Goal: Check status: Check status

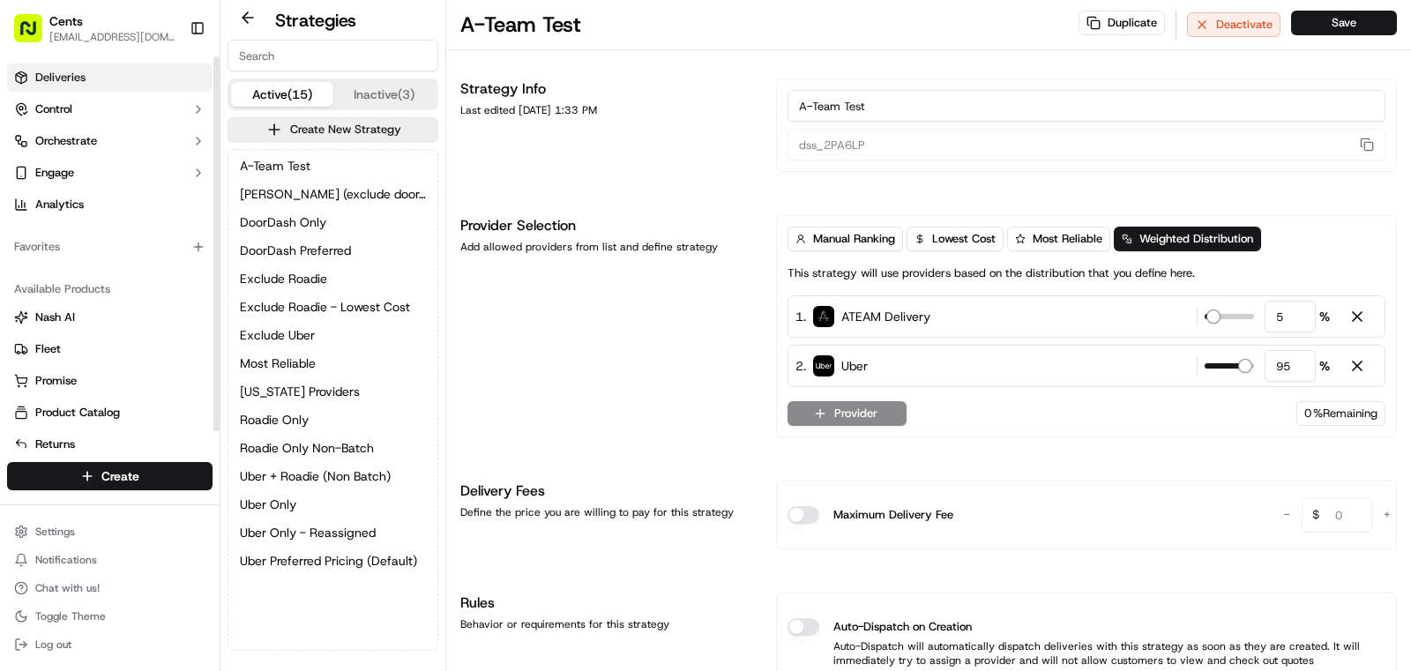
click at [80, 80] on span "Deliveries" at bounding box center [60, 78] width 50 height 16
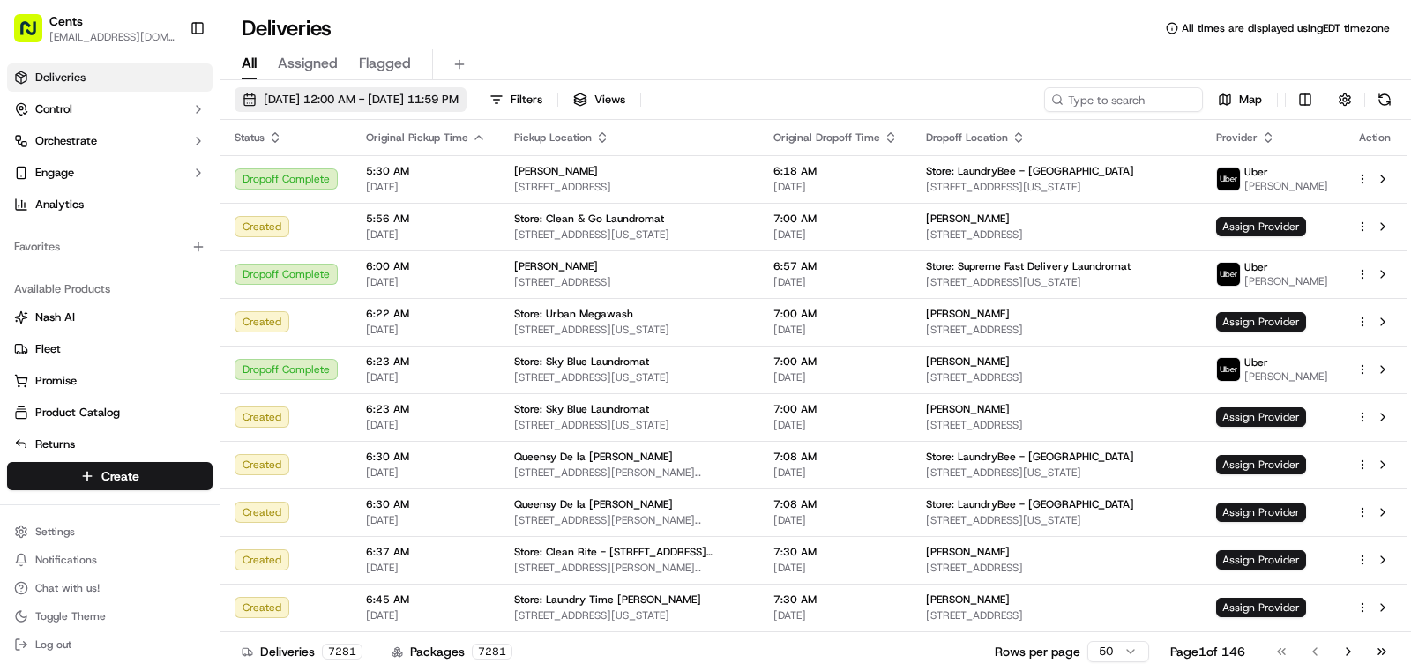
click at [394, 98] on span "09/16/2025 12:00 AM - 09/16/2025 11:59 PM" at bounding box center [361, 100] width 195 height 16
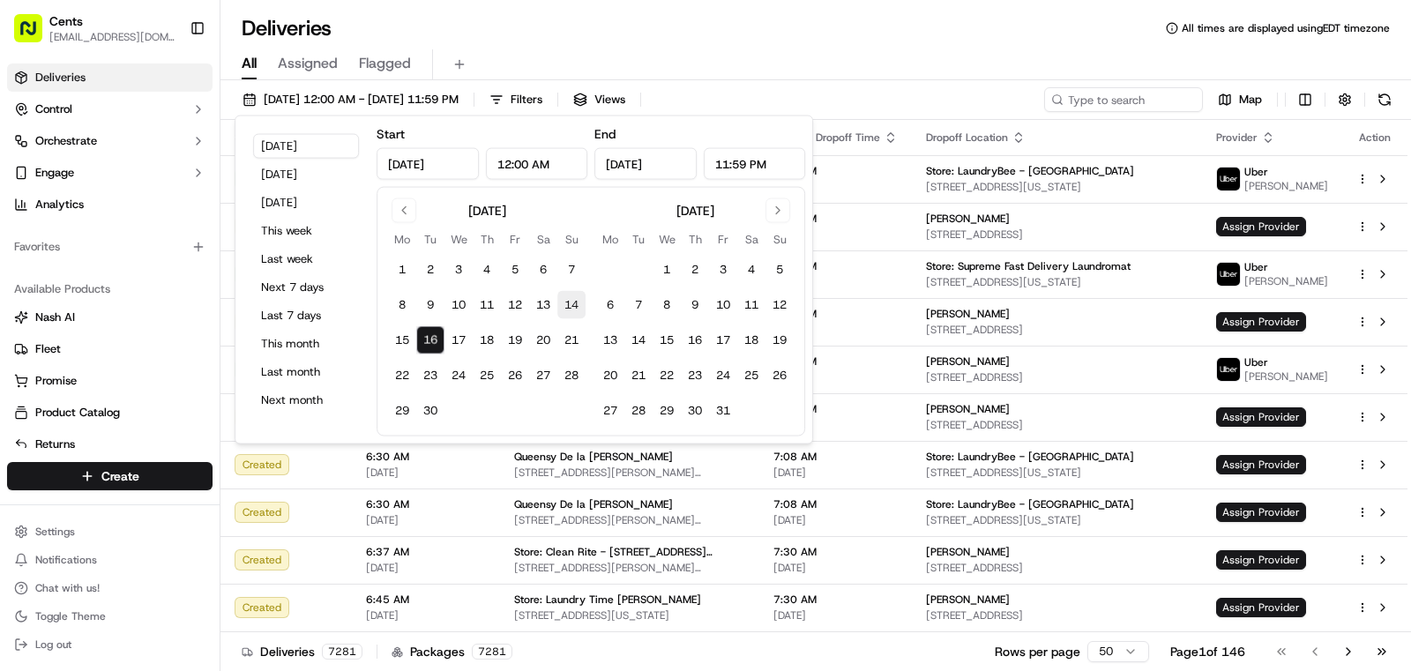
click at [572, 304] on button "14" at bounding box center [572, 305] width 28 height 28
type input "Sep 14, 2025"
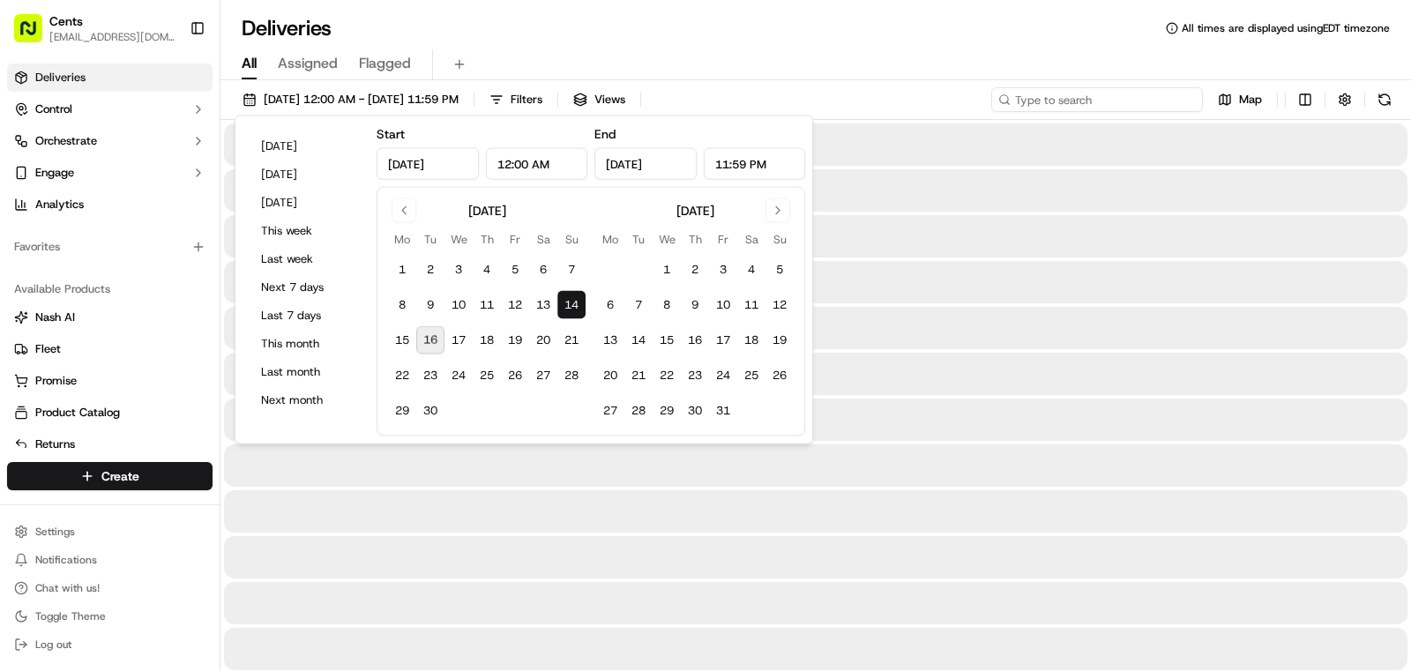
click at [1119, 87] on input at bounding box center [1098, 99] width 212 height 25
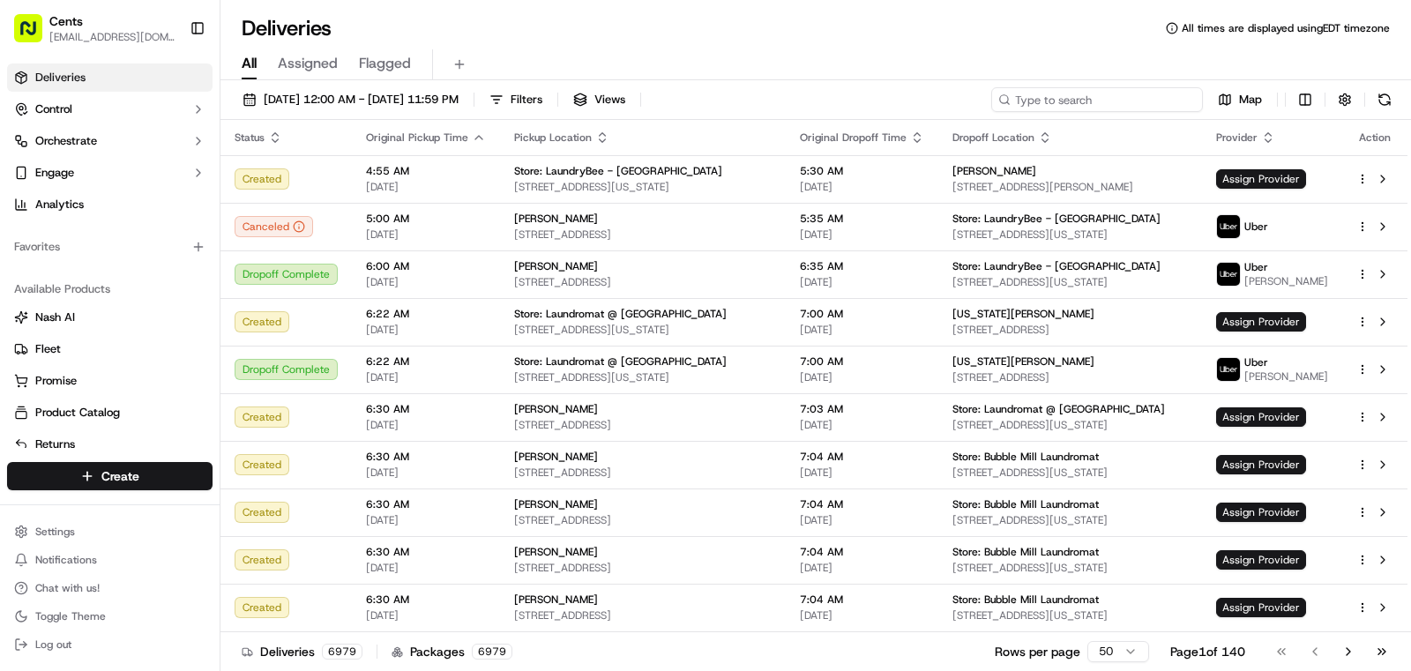
paste input "304 S Rt 59, Naperville, Illinois"
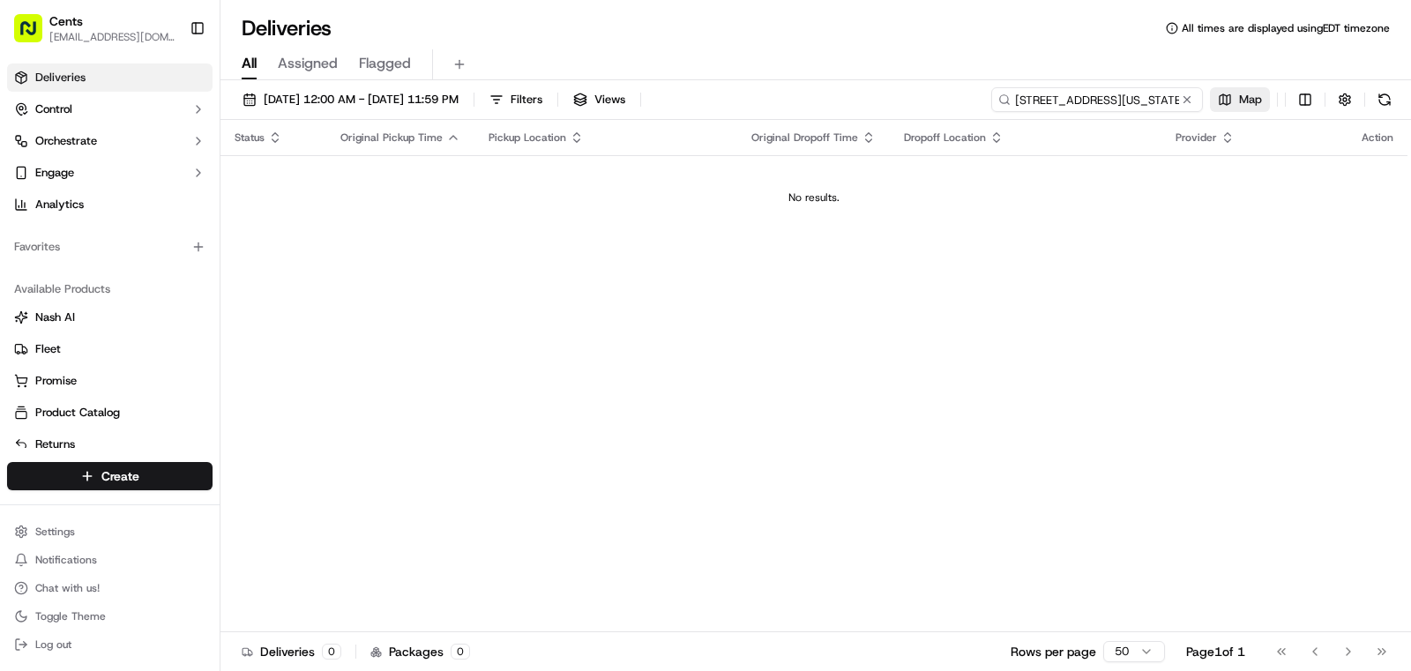
drag, startPoint x: 1090, startPoint y: 104, endPoint x: 1219, endPoint y: 105, distance: 128.8
click at [1219, 105] on div "304 S Rt 59, Naperville, Illinois Map" at bounding box center [1195, 99] width 406 height 25
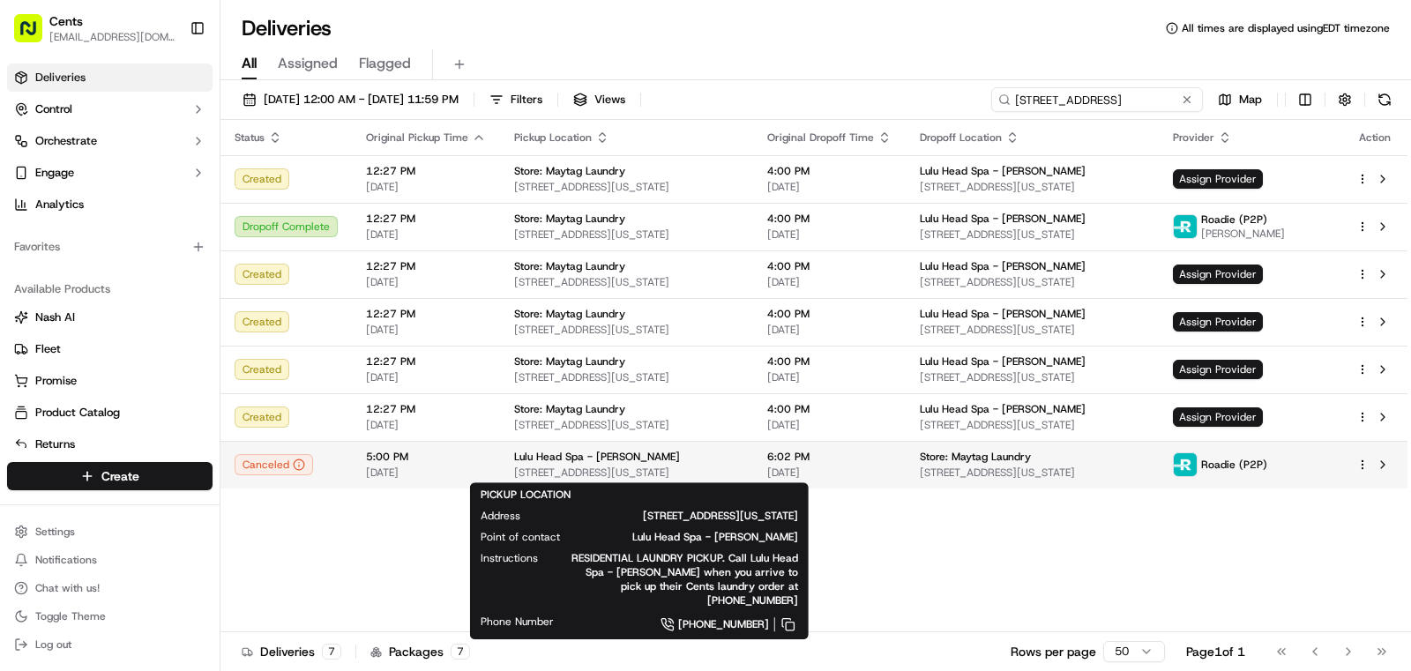
type input "304 S Rt 59"
click at [732, 453] on div "Lulu Head Spa - [PERSON_NAME]" at bounding box center [626, 457] width 225 height 14
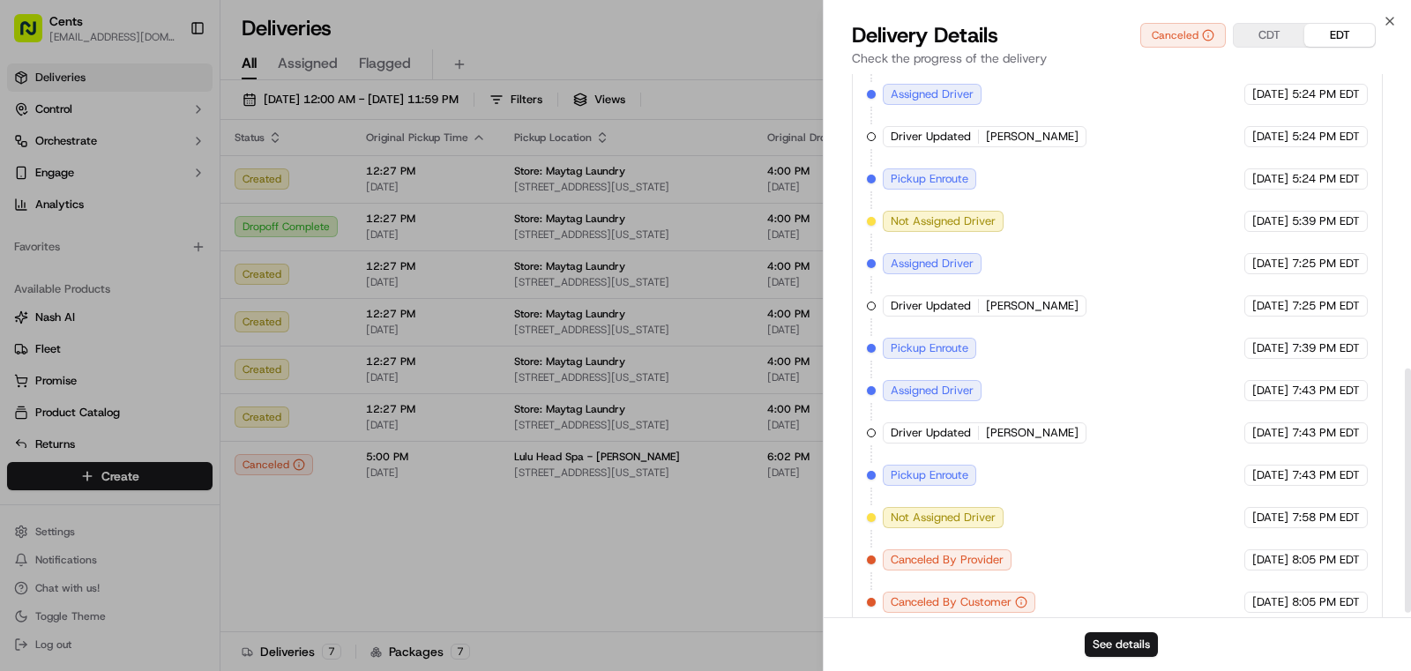
scroll to position [668, 0]
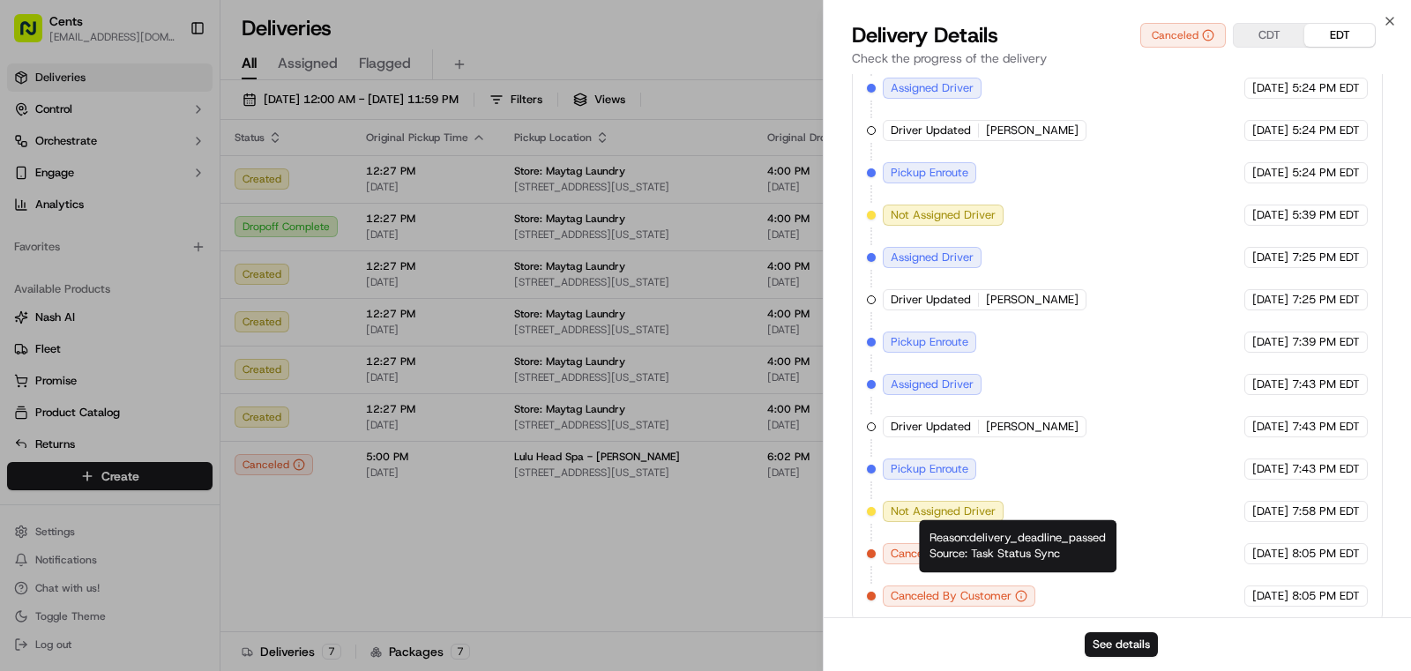
click at [1019, 590] on icon "button" at bounding box center [1021, 596] width 12 height 12
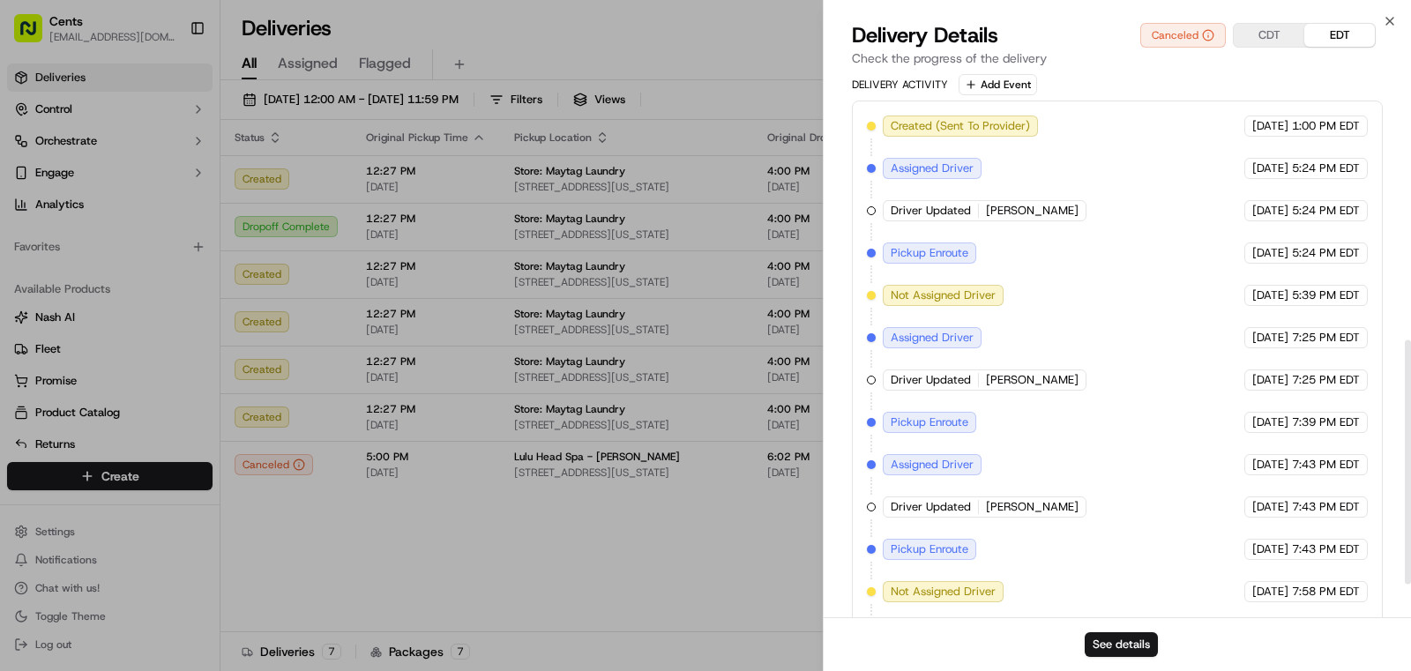
scroll to position [593, 0]
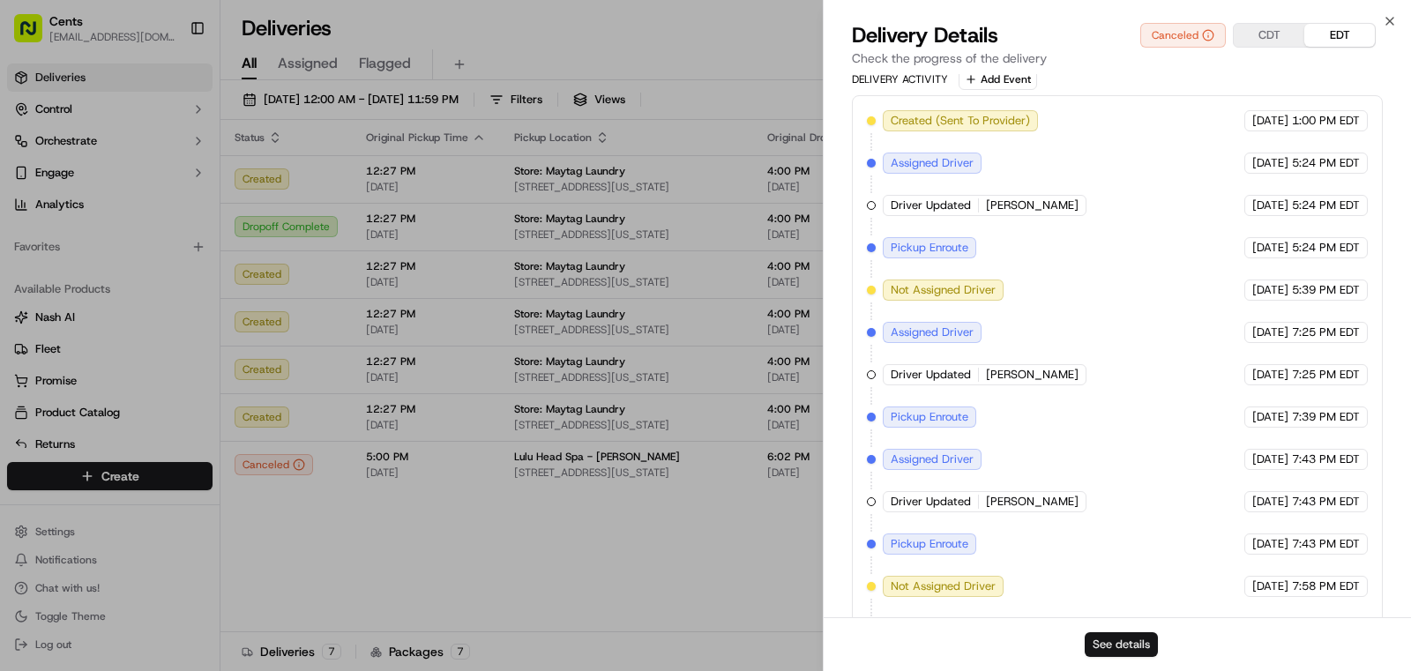
click at [1147, 643] on button "See details" at bounding box center [1121, 645] width 73 height 25
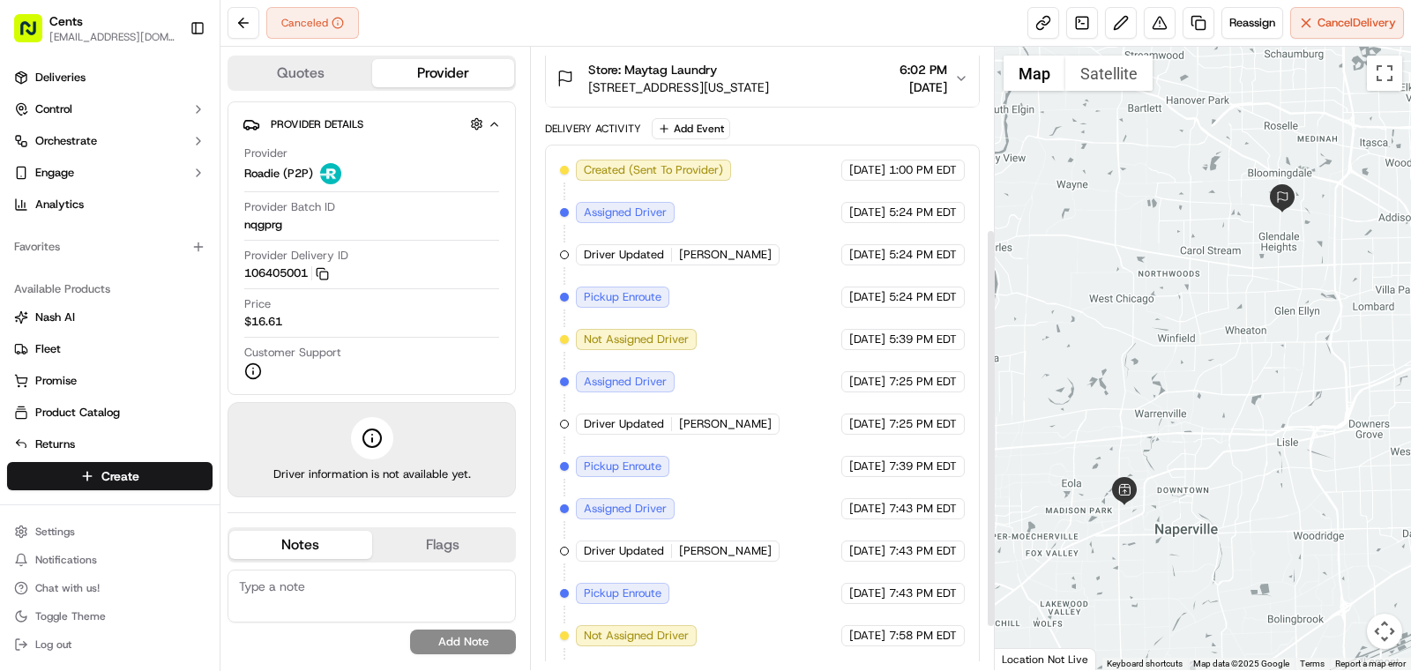
scroll to position [282, 0]
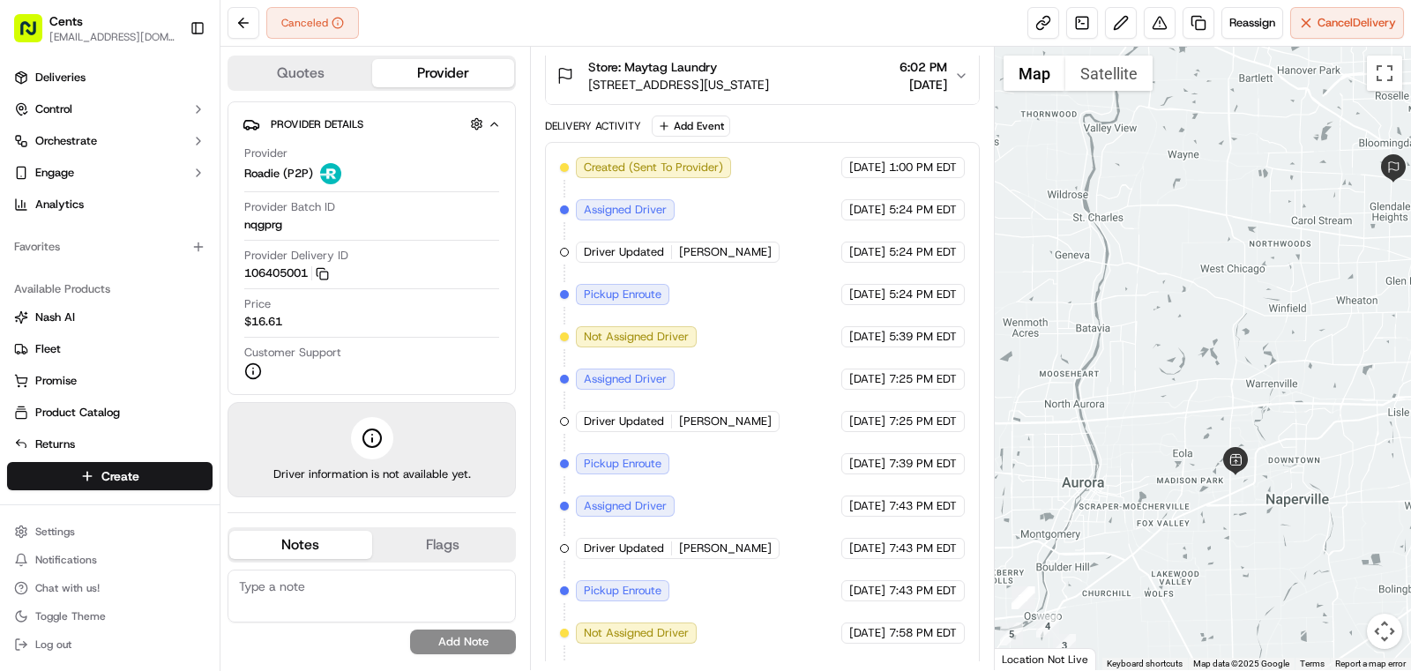
drag, startPoint x: 1231, startPoint y: 392, endPoint x: 1336, endPoint y: 365, distance: 108.3
click at [1336, 365] on div at bounding box center [1203, 359] width 417 height 624
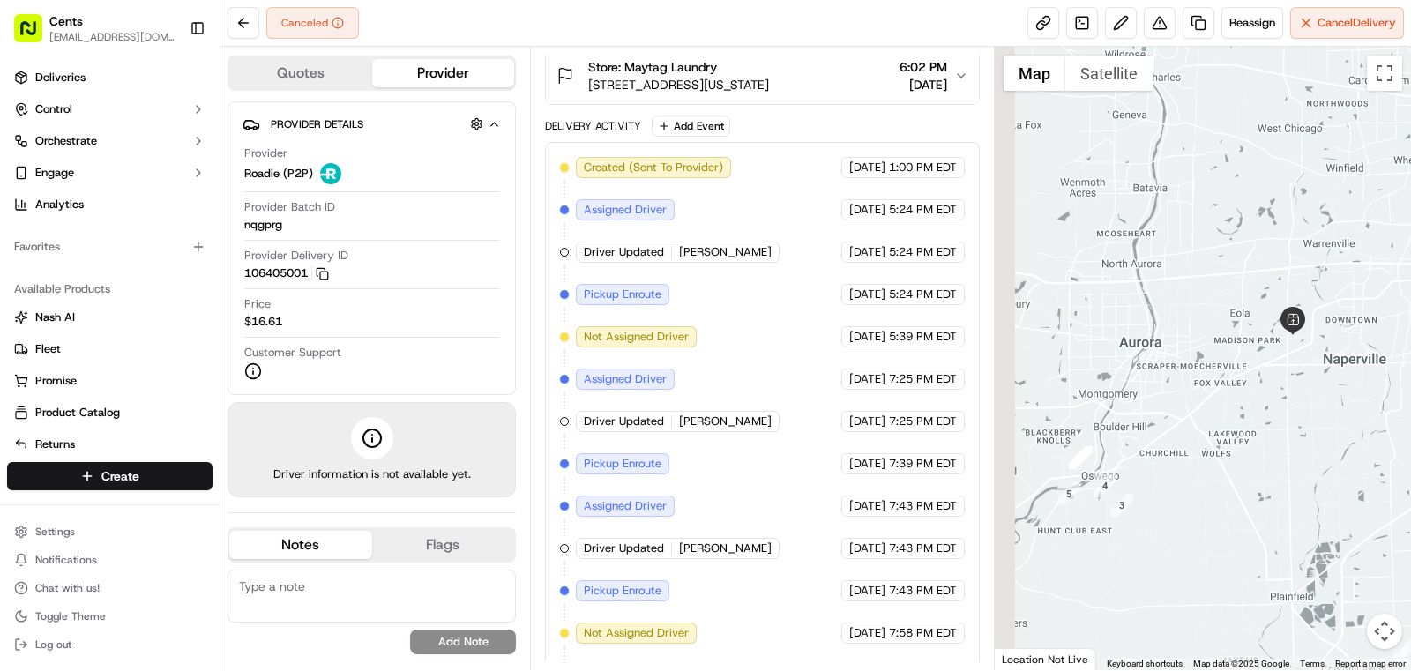
drag, startPoint x: 1247, startPoint y: 510, endPoint x: 1314, endPoint y: 354, distance: 169.9
click at [1314, 354] on div at bounding box center [1203, 359] width 417 height 624
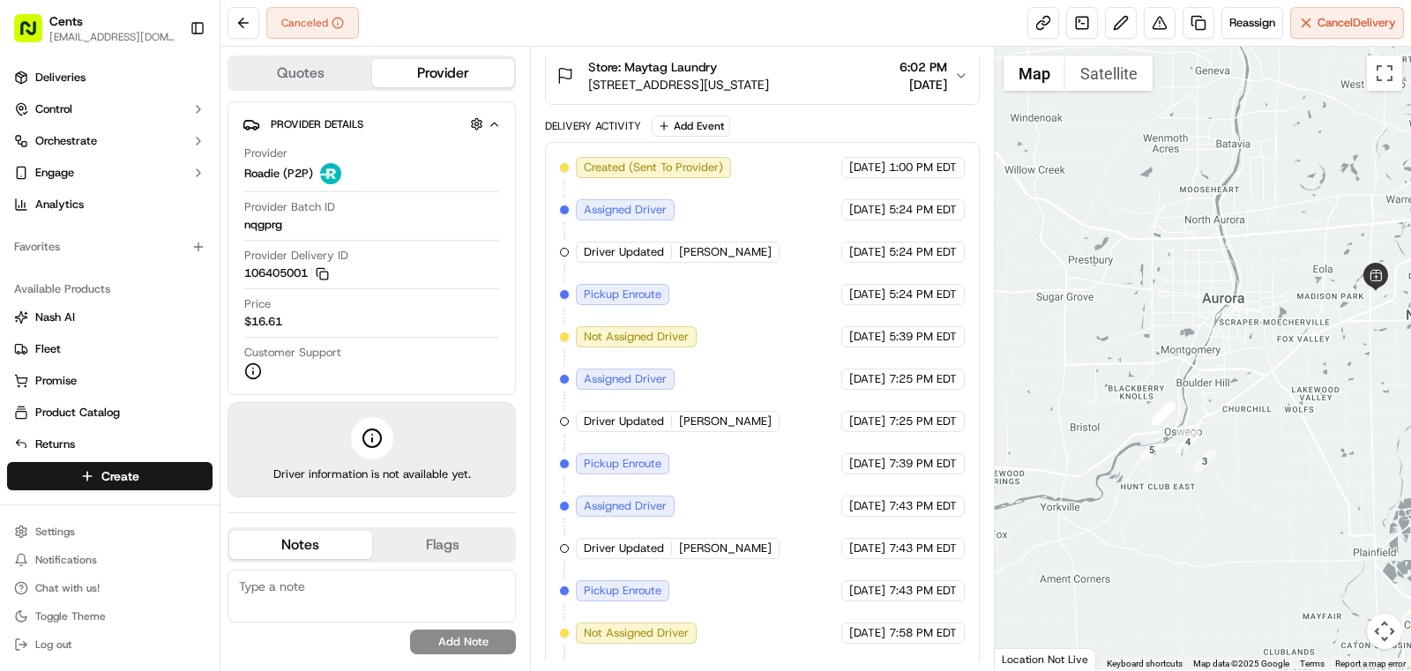
drag, startPoint x: 1219, startPoint y: 509, endPoint x: 1293, endPoint y: 477, distance: 80.6
click at [1293, 477] on div at bounding box center [1203, 359] width 417 height 624
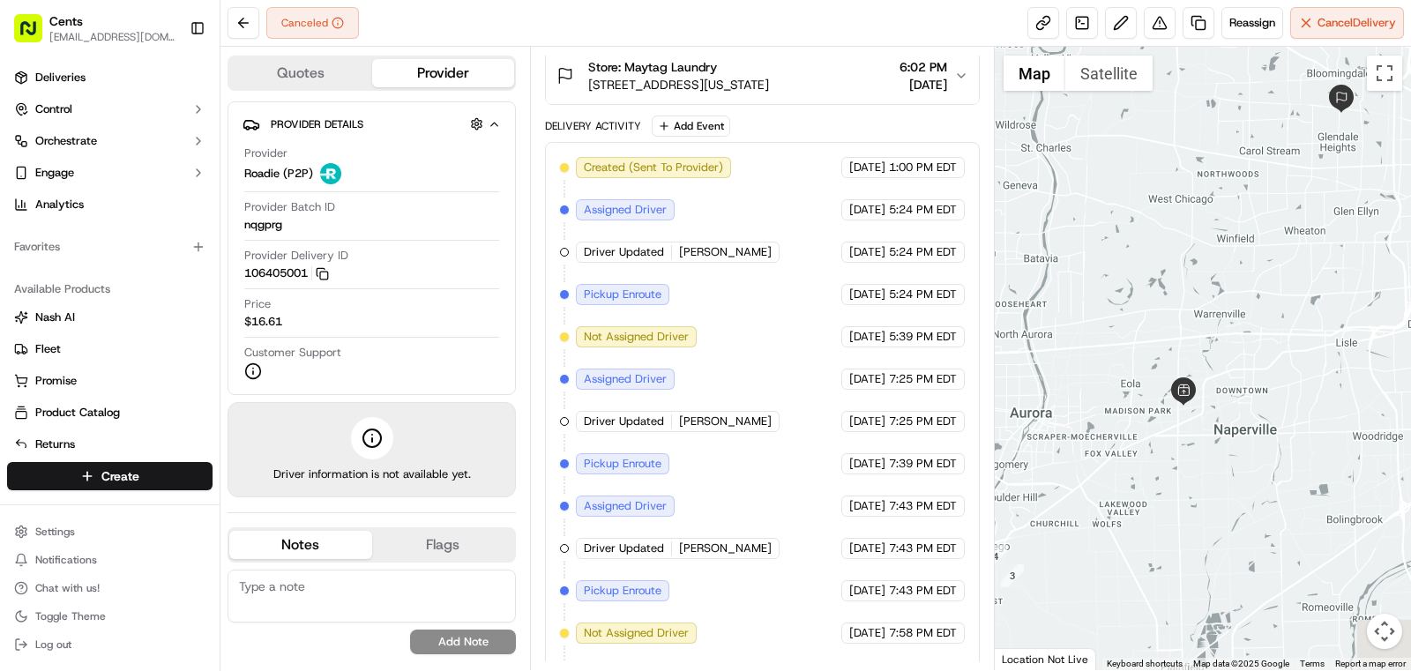
drag, startPoint x: 1284, startPoint y: 389, endPoint x: 1083, endPoint y: 512, distance: 235.6
click at [1083, 512] on div at bounding box center [1203, 359] width 417 height 624
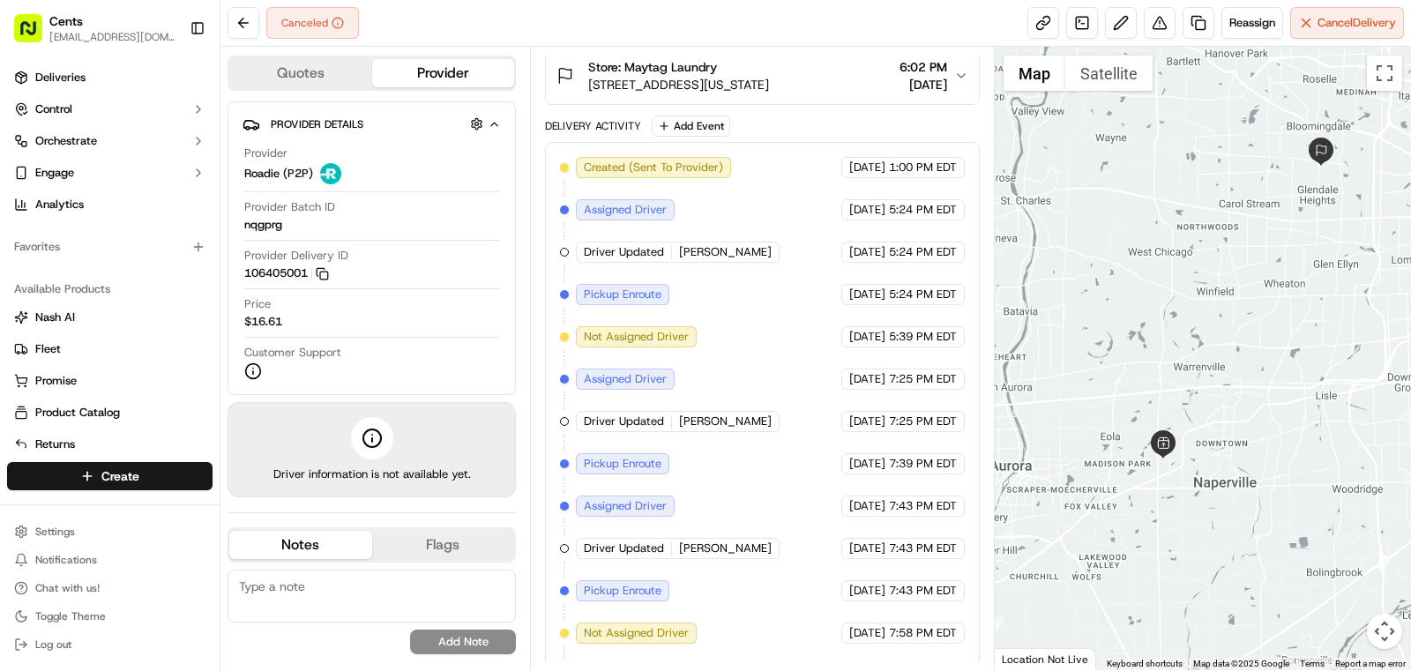
drag, startPoint x: 1177, startPoint y: 434, endPoint x: 1169, endPoint y: 477, distance: 43.9
click at [1169, 477] on div at bounding box center [1203, 359] width 417 height 624
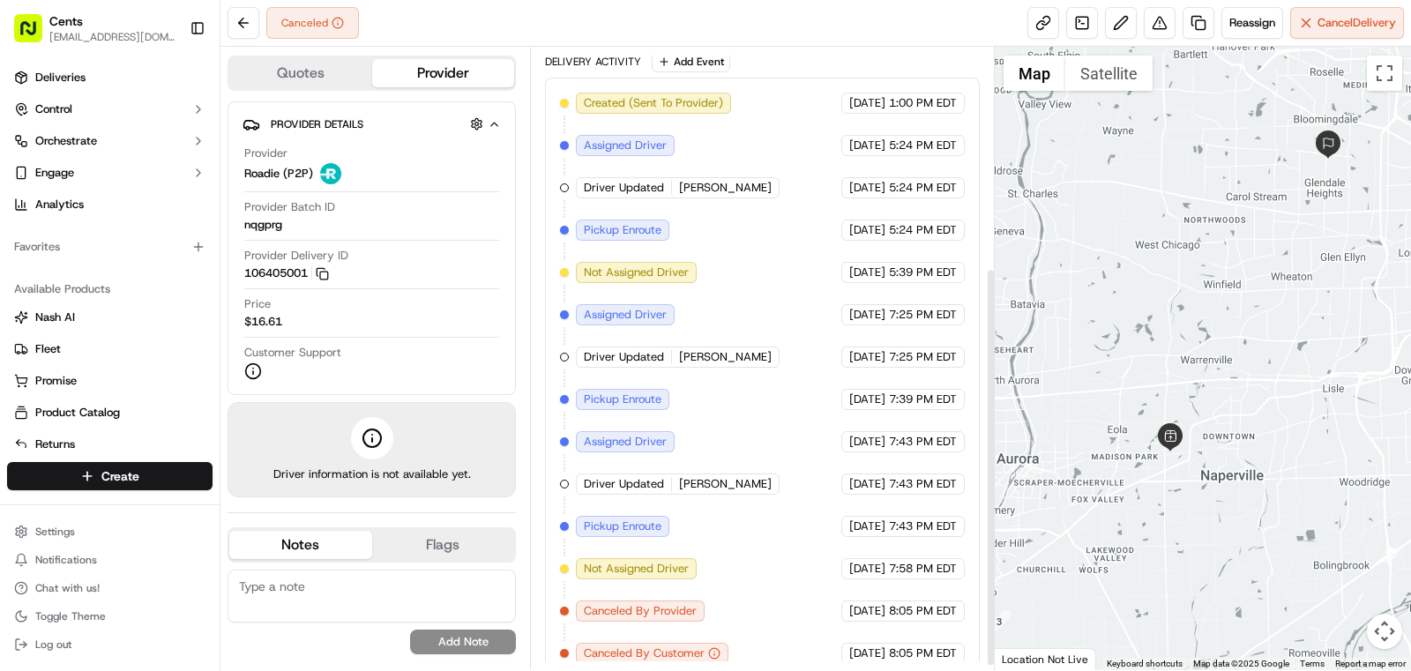
scroll to position [348, 0]
click at [331, 82] on button "Quotes" at bounding box center [300, 73] width 143 height 28
click at [441, 73] on button "Provider" at bounding box center [443, 73] width 143 height 28
